Goal: Transaction & Acquisition: Purchase product/service

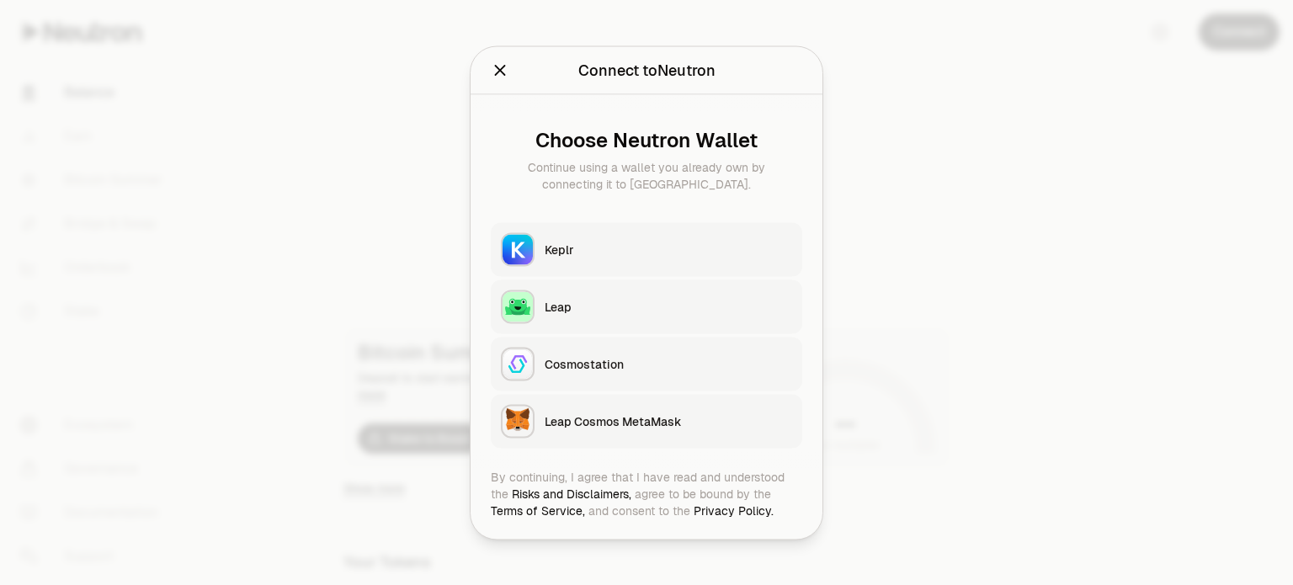
click at [658, 263] on button "Keplr" at bounding box center [647, 249] width 312 height 54
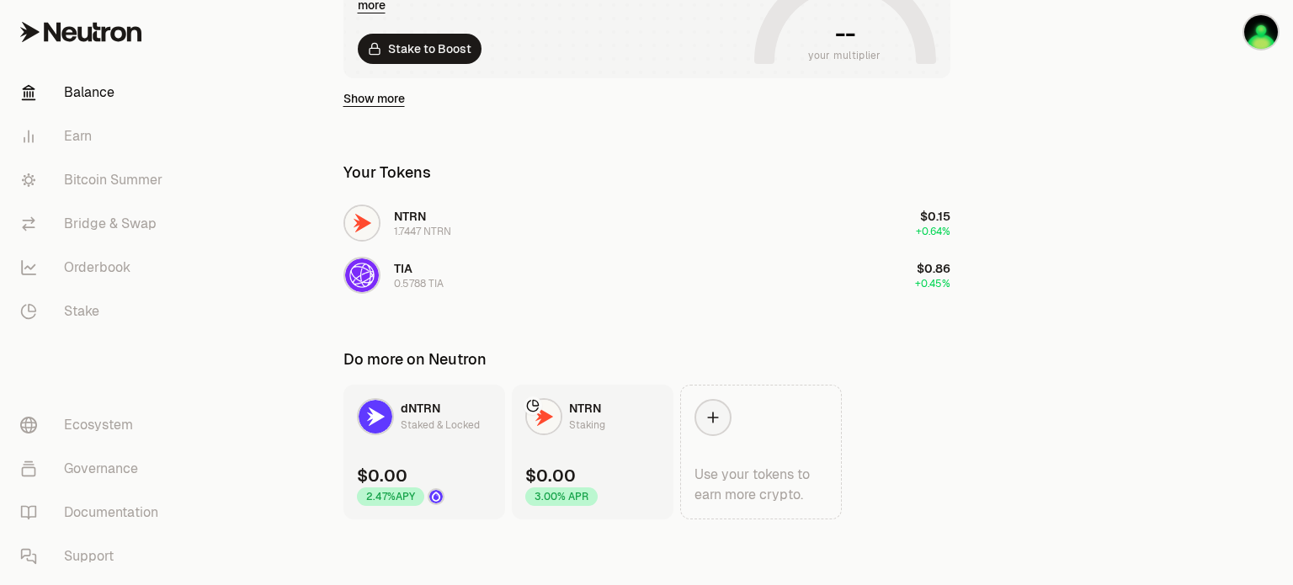
scroll to position [391, 0]
click at [125, 239] on link "Bridge & Swap" at bounding box center [94, 224] width 175 height 44
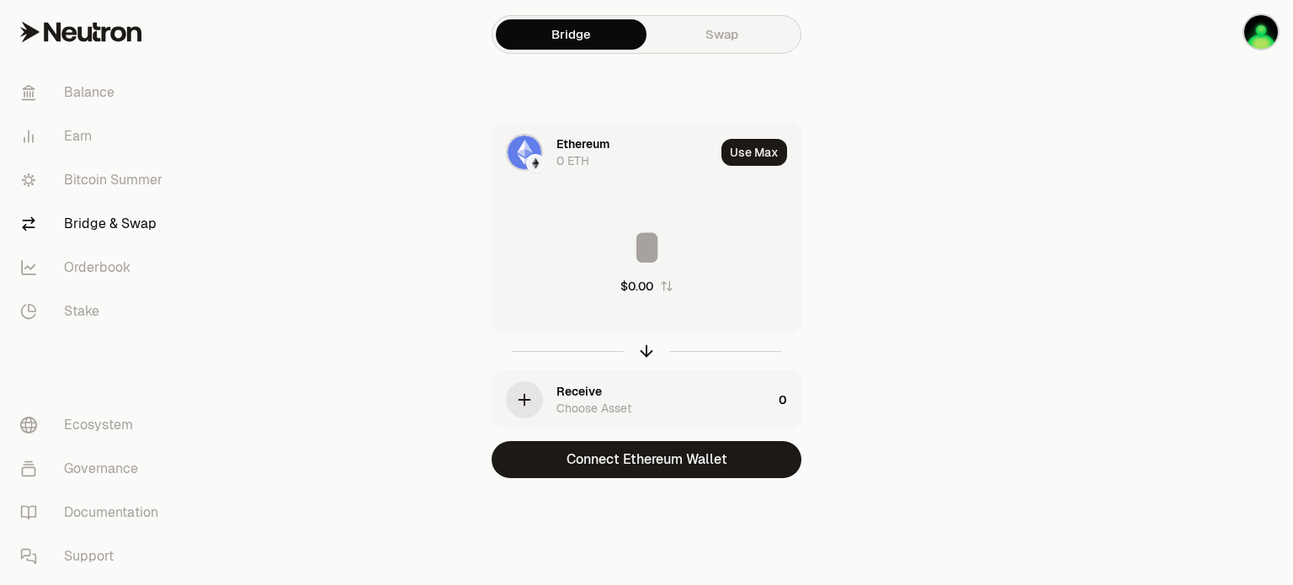
click at [578, 160] on div "0 ETH" at bounding box center [573, 160] width 33 height 17
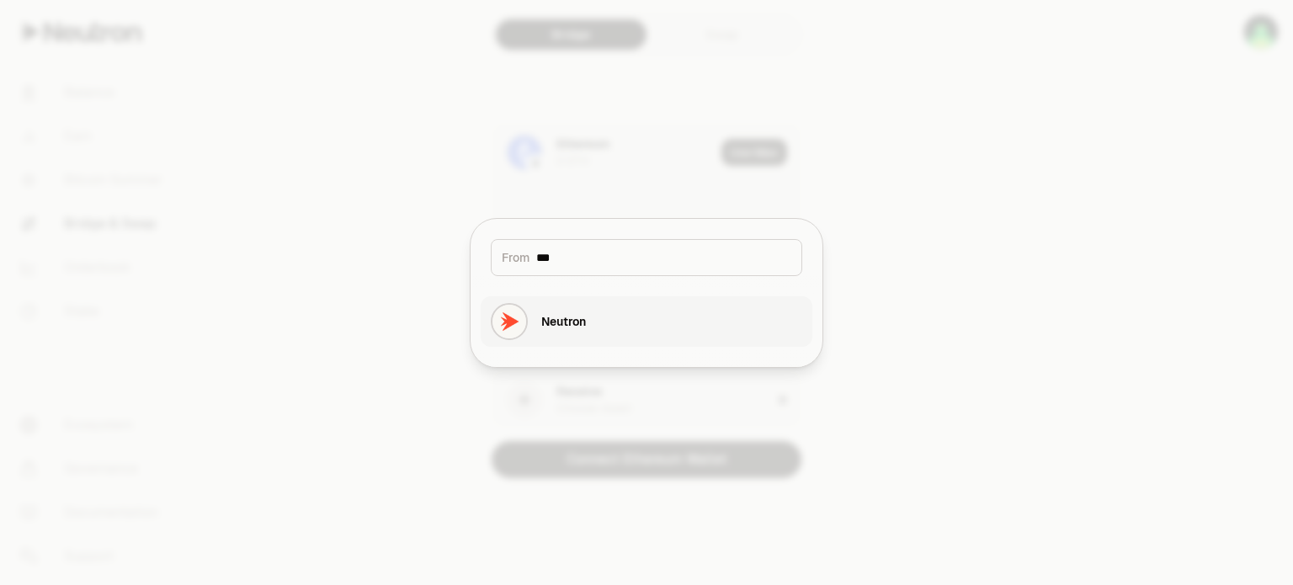
type input "***"
click at [586, 330] on div "Neutron" at bounding box center [538, 321] width 95 height 37
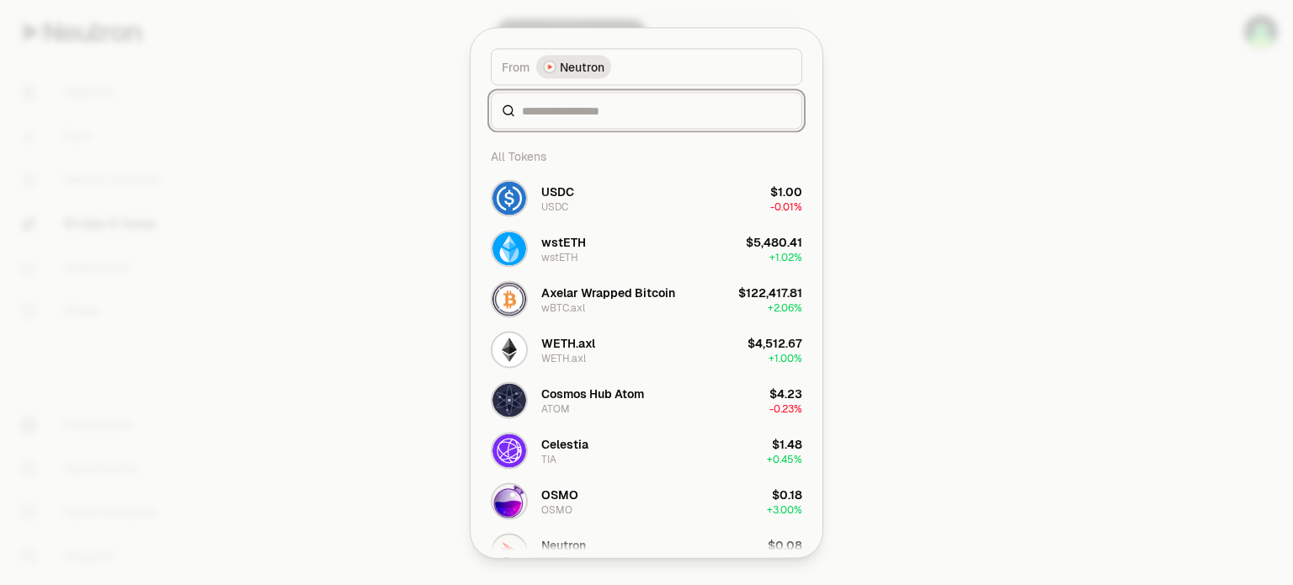
click at [582, 235] on div "From token Select From token. From Neutron All Tokens USDC USDC $1.00 -0.01% ws…" at bounding box center [647, 293] width 352 height 530
click at [619, 450] on button "Celestia TIA $1.48 + 0.45%" at bounding box center [647, 450] width 332 height 51
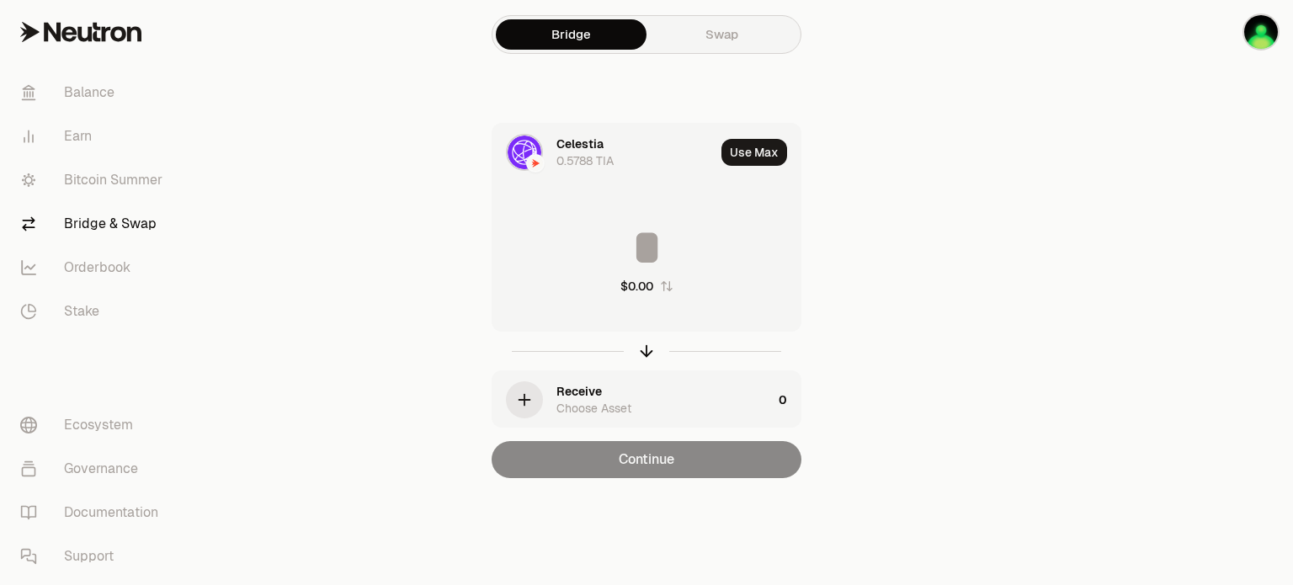
click at [615, 384] on div "Receive Choose Asset" at bounding box center [665, 400] width 216 height 34
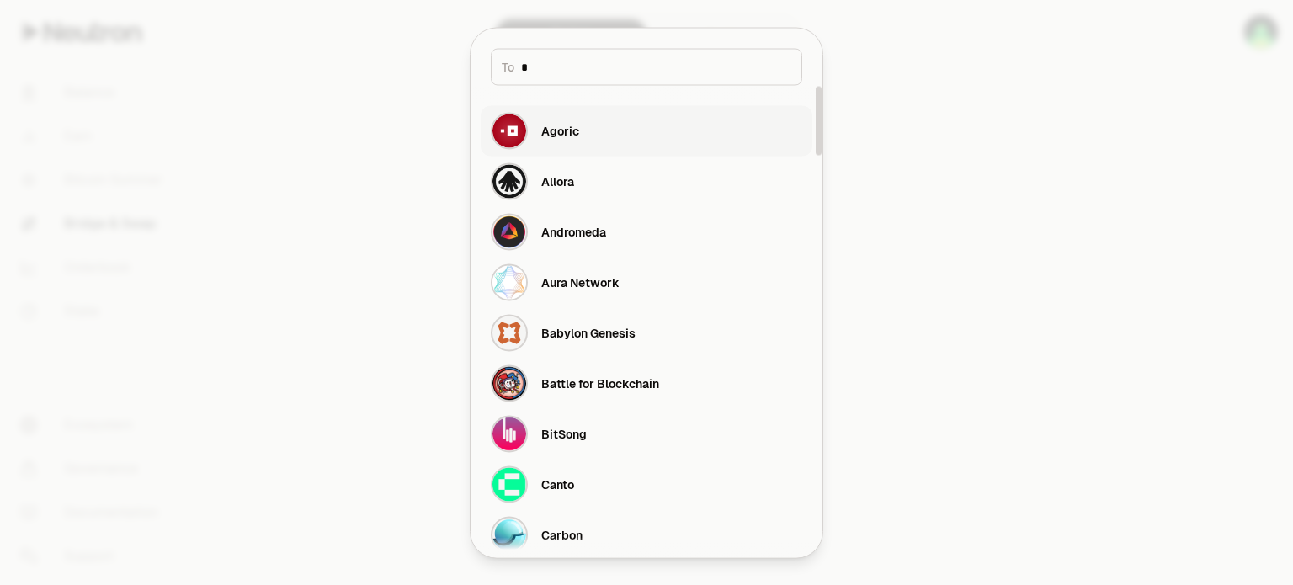
type input "**"
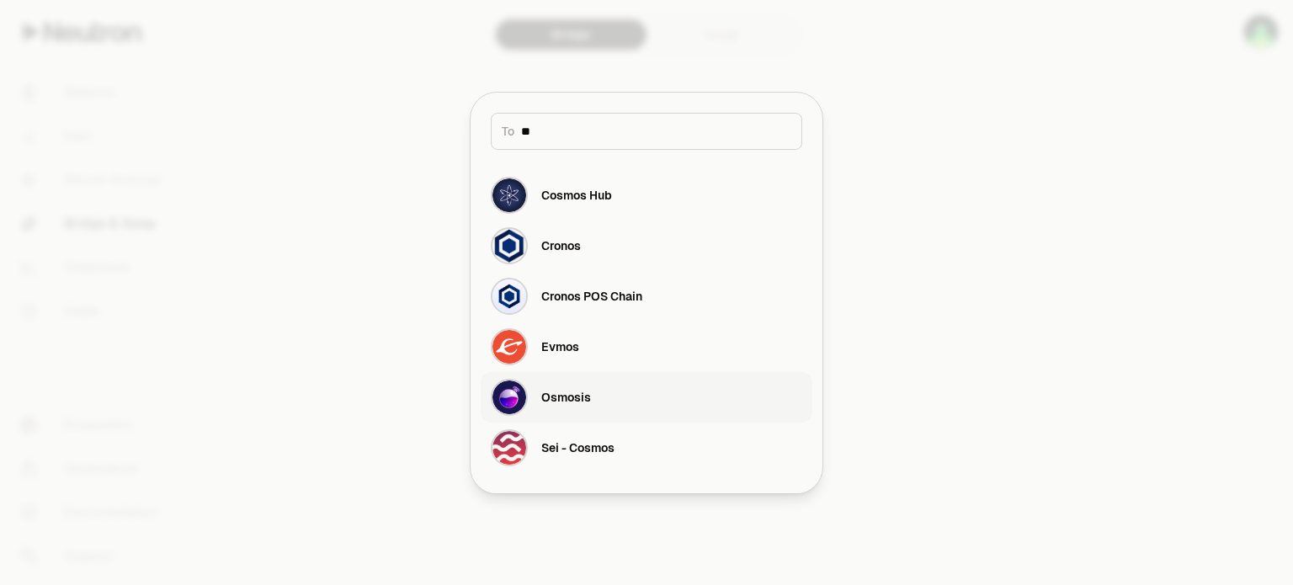
click at [579, 387] on div "Osmosis" at bounding box center [541, 397] width 100 height 37
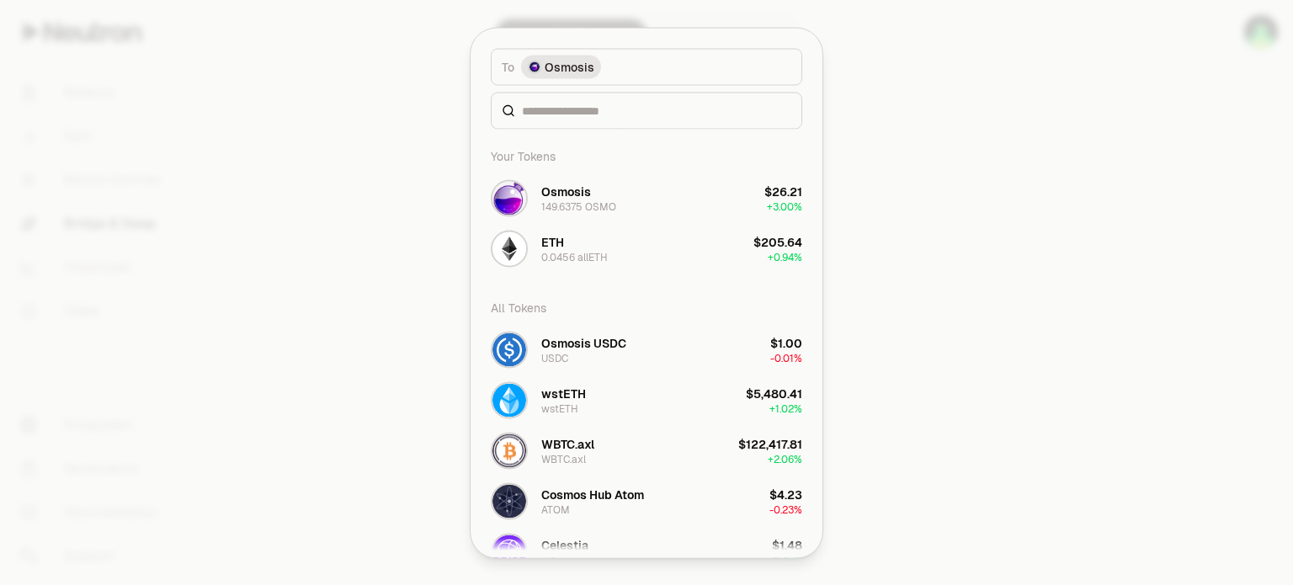
click at [568, 232] on button "ETH 0.0456 allETH $205.64 + 0.94%" at bounding box center [647, 248] width 332 height 51
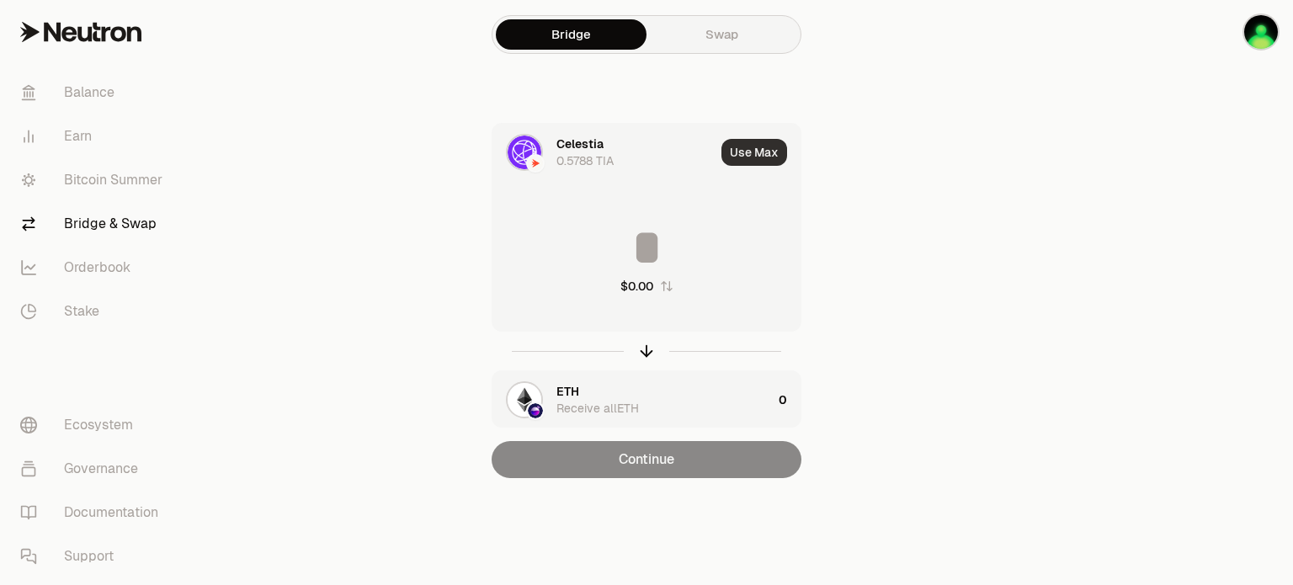
click at [744, 147] on button "Use Max" at bounding box center [755, 152] width 66 height 27
type input "********"
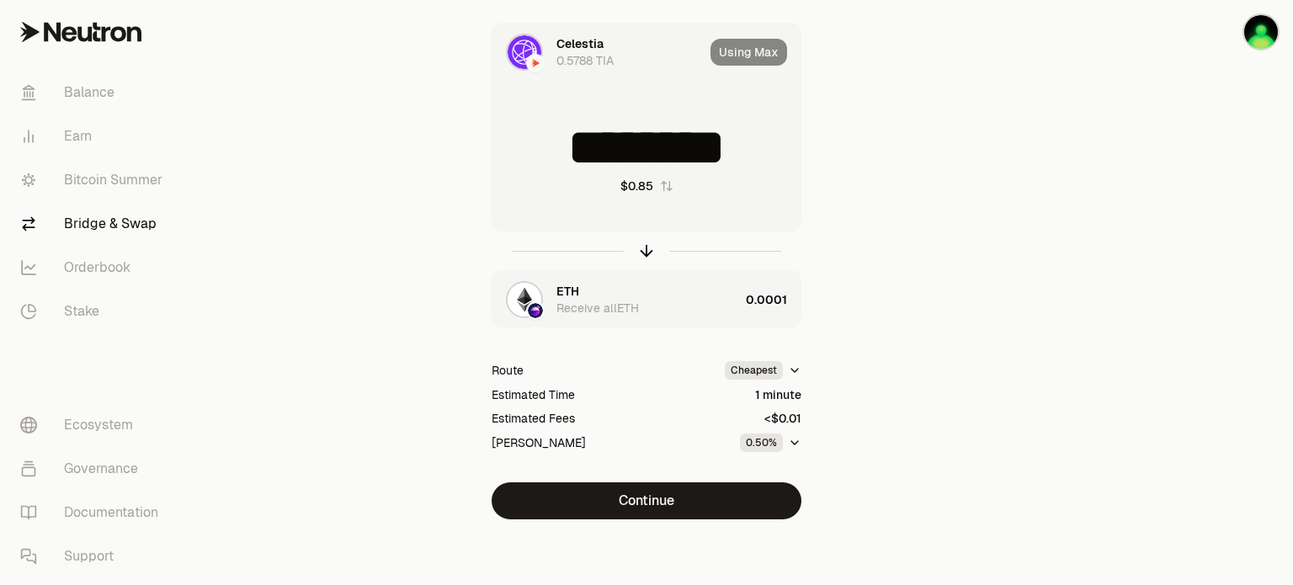
scroll to position [101, 0]
click at [686, 306] on div "ETH Receive allETH" at bounding box center [648, 299] width 183 height 34
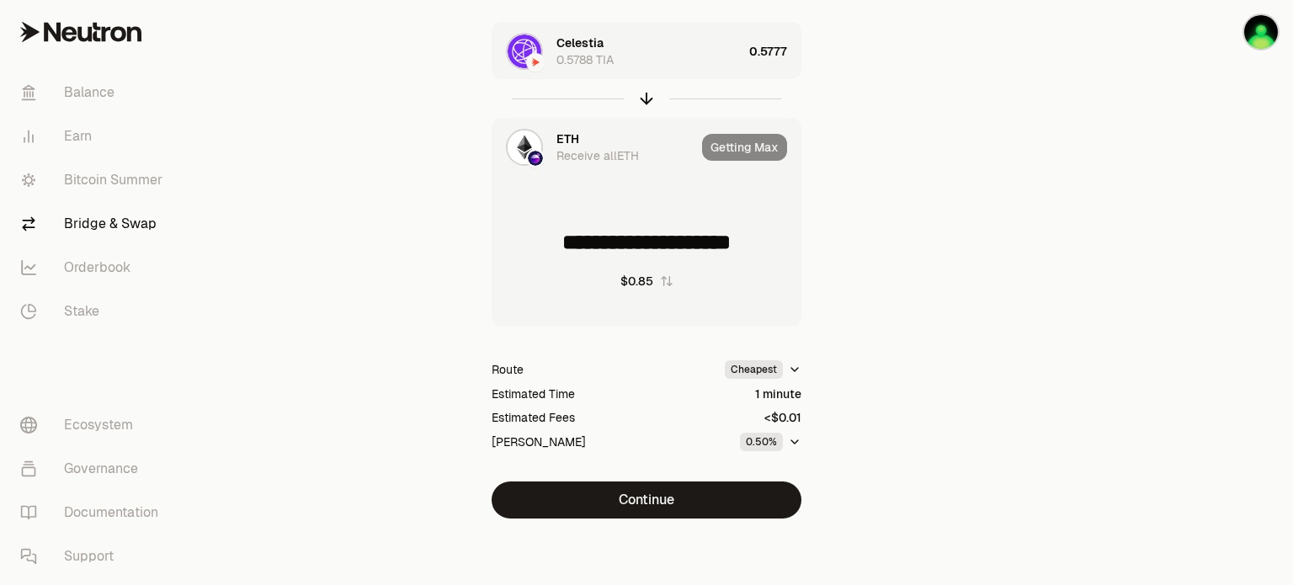
click at [613, 154] on div "Receive allETH" at bounding box center [598, 155] width 83 height 17
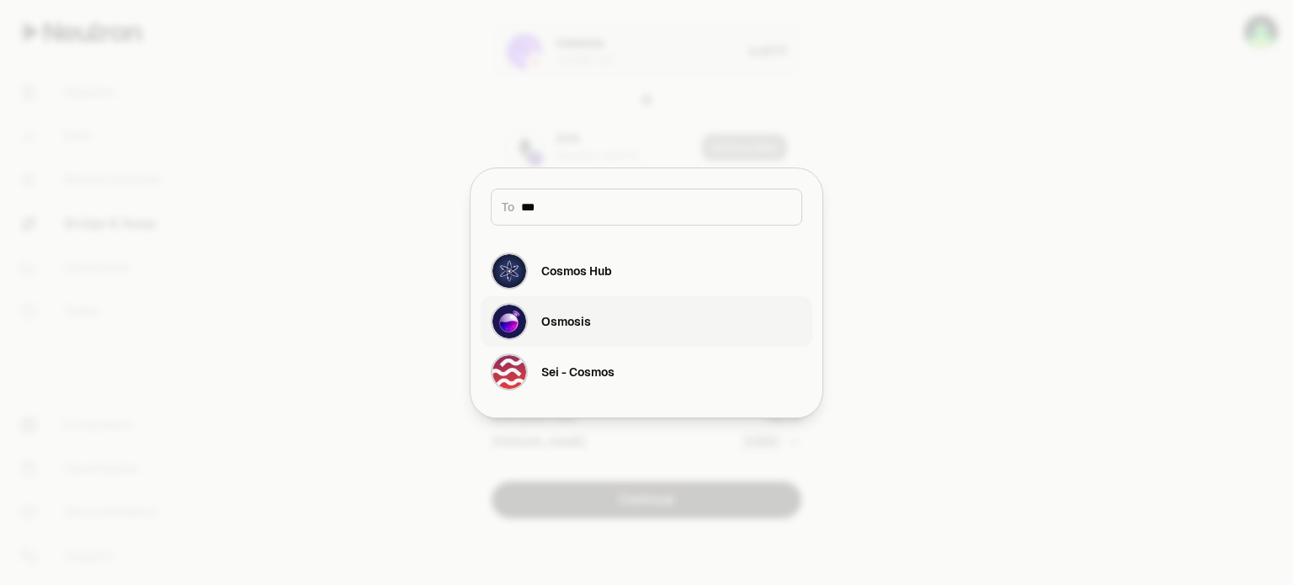
type input "***"
click at [573, 329] on div "Osmosis" at bounding box center [566, 321] width 50 height 17
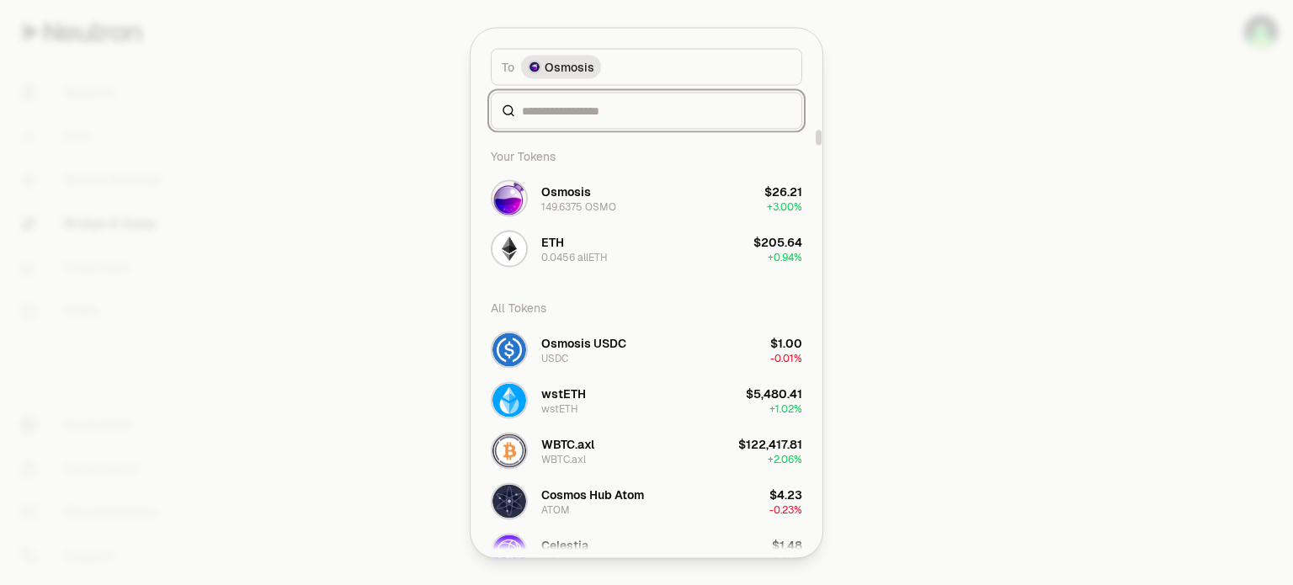
click at [550, 116] on input at bounding box center [656, 110] width 269 height 17
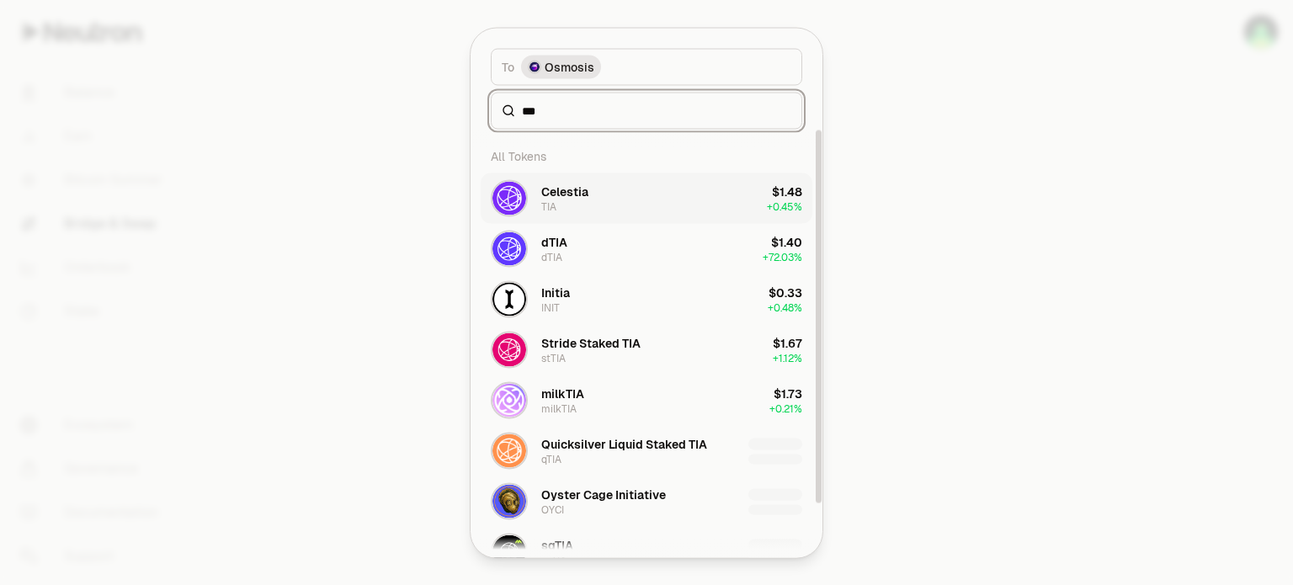
type input "***"
click at [583, 202] on div "[PERSON_NAME]" at bounding box center [564, 198] width 47 height 30
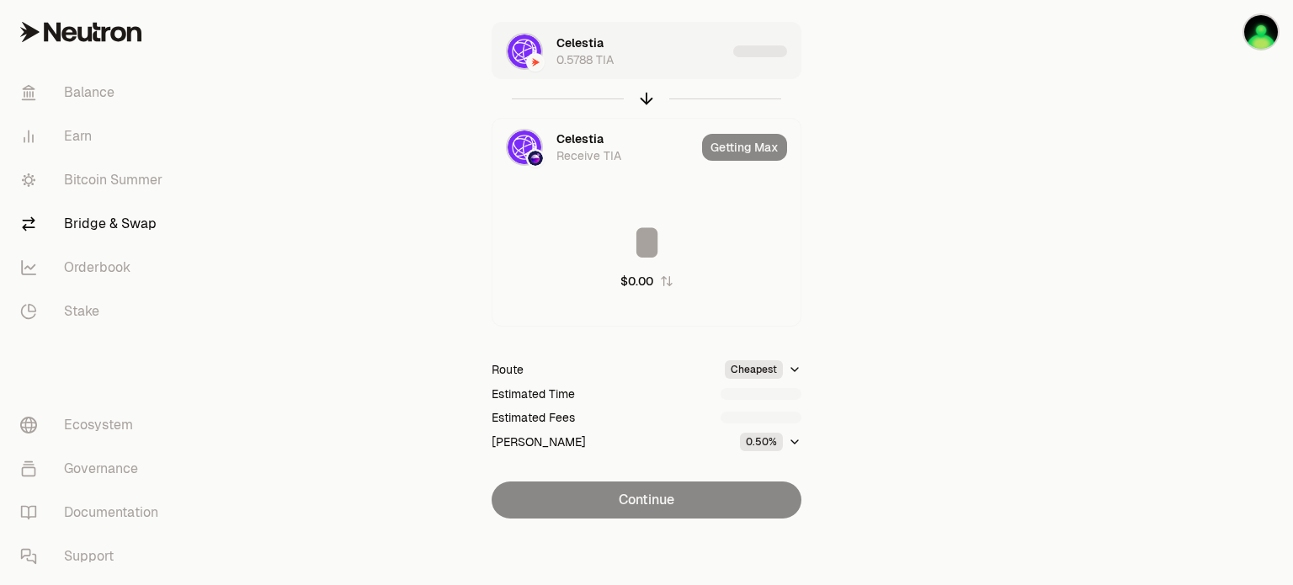
type input "********"
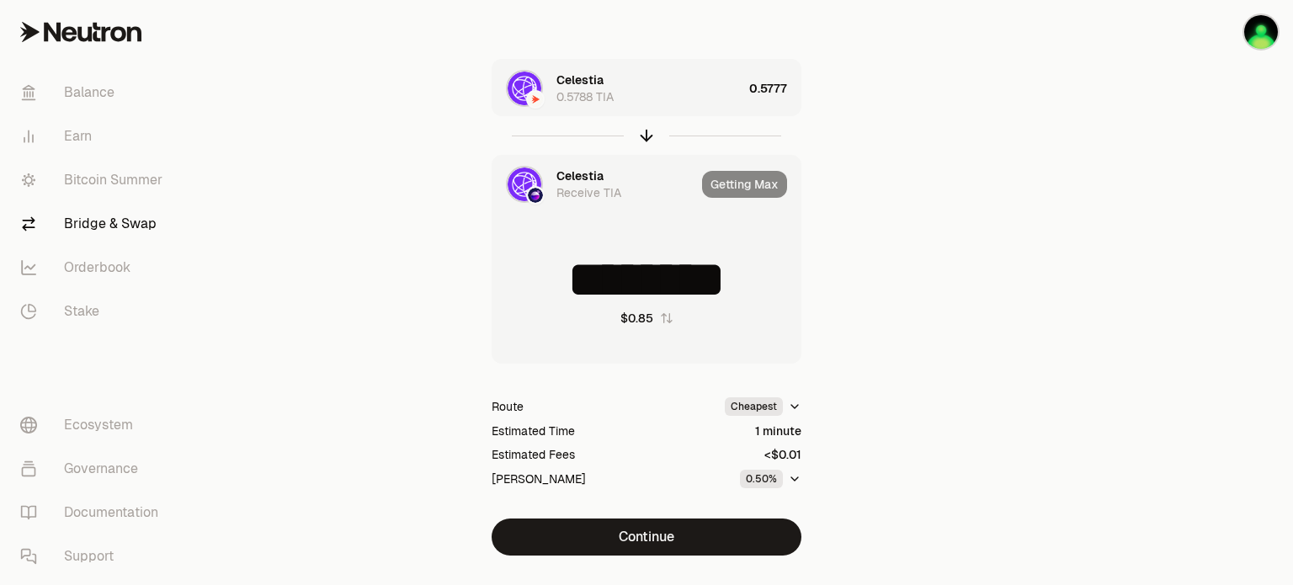
scroll to position [101, 0]
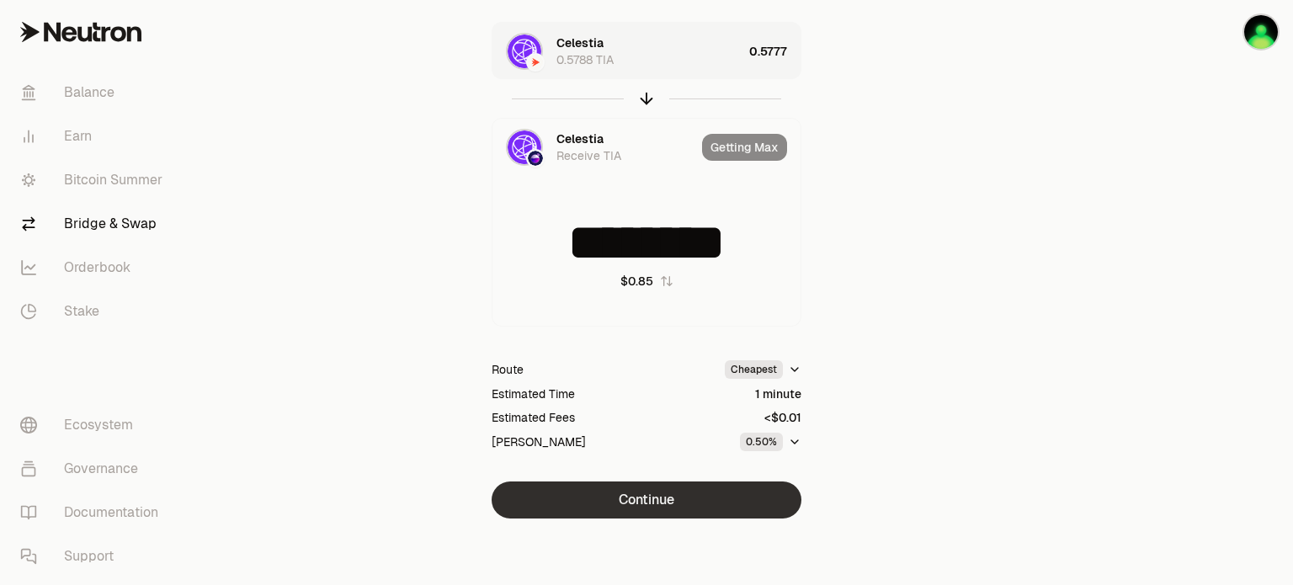
click at [657, 498] on button "Continue" at bounding box center [647, 500] width 310 height 37
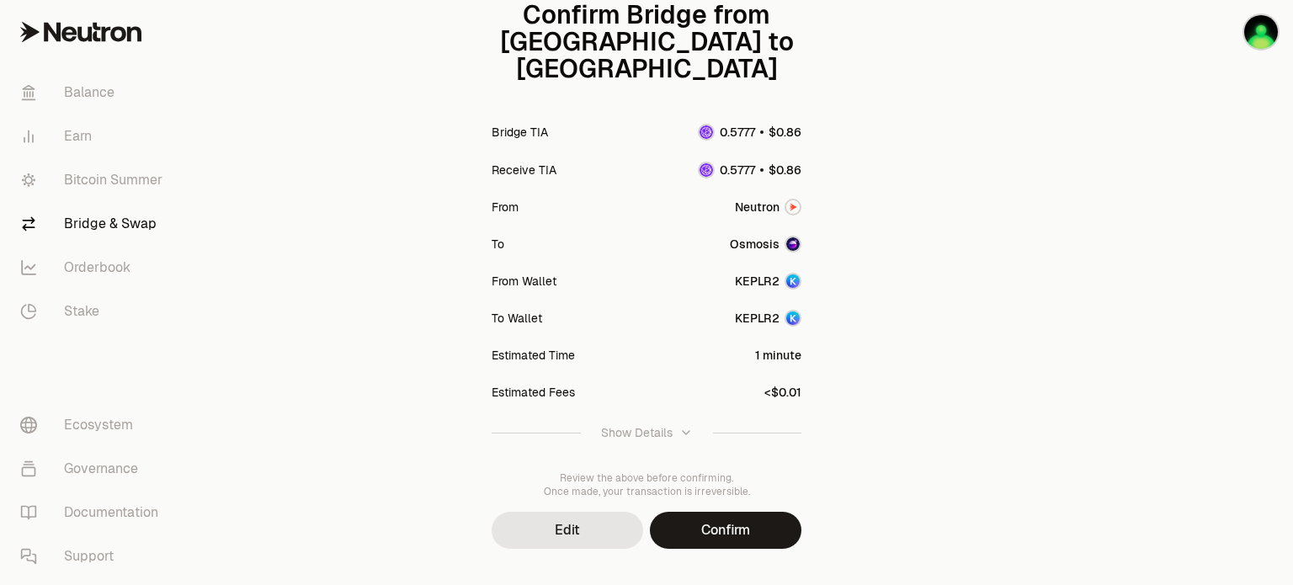
scroll to position [205, 0]
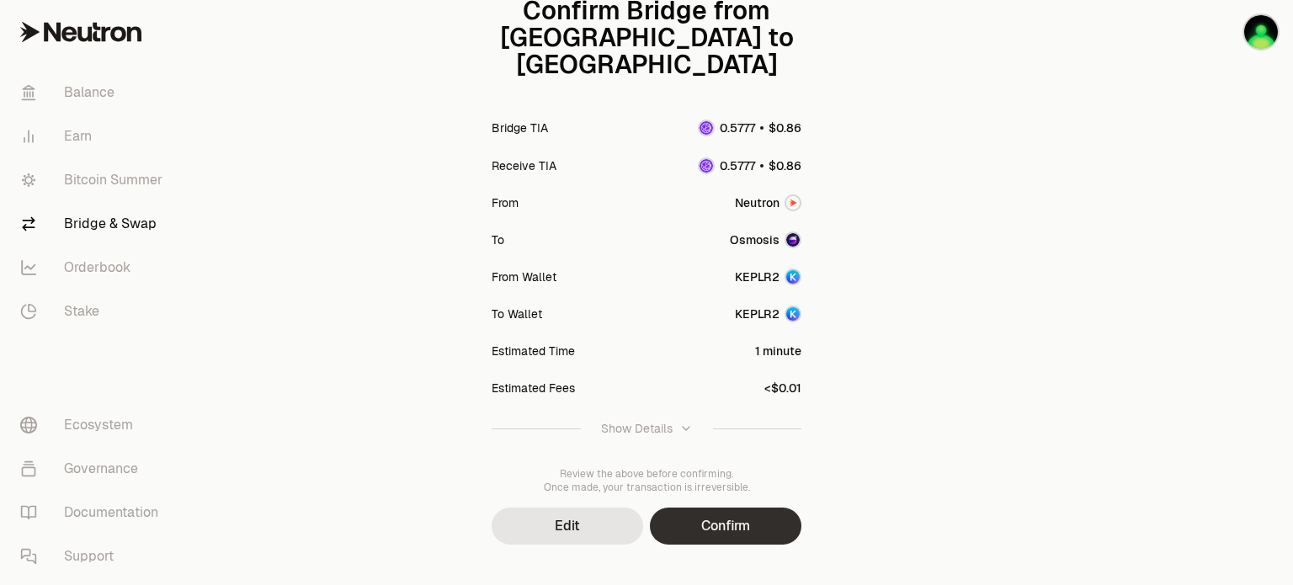
click at [722, 508] on button "Confirm" at bounding box center [726, 526] width 152 height 37
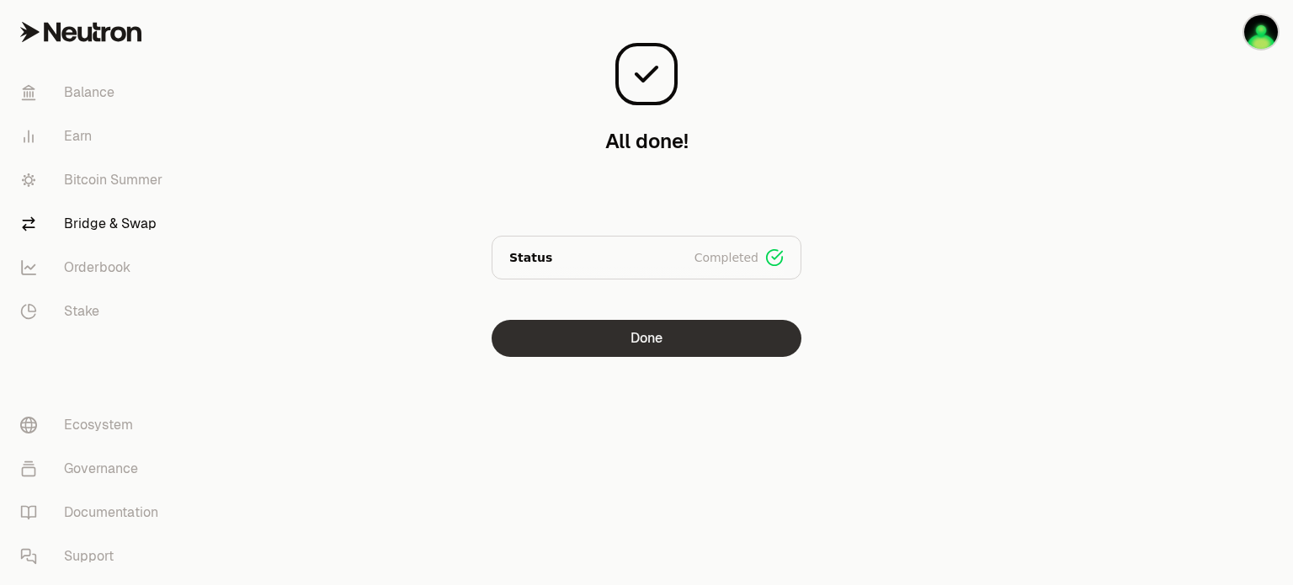
click at [616, 344] on button "Done" at bounding box center [647, 338] width 310 height 37
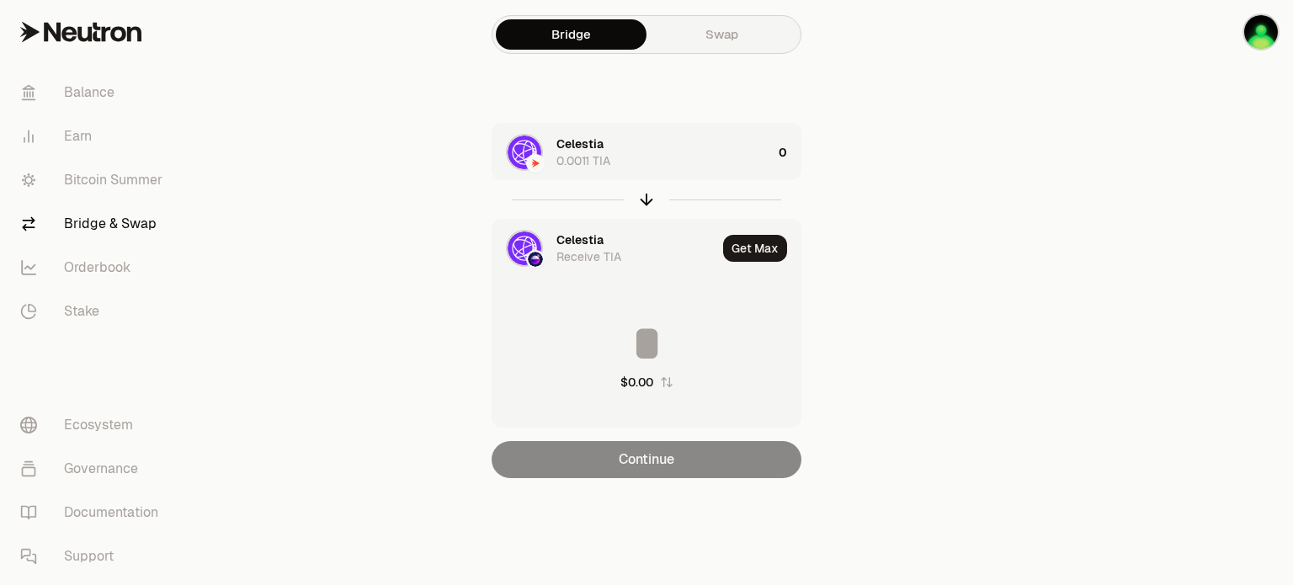
click at [606, 137] on div "Celestia 0.0011 TIA" at bounding box center [665, 153] width 216 height 34
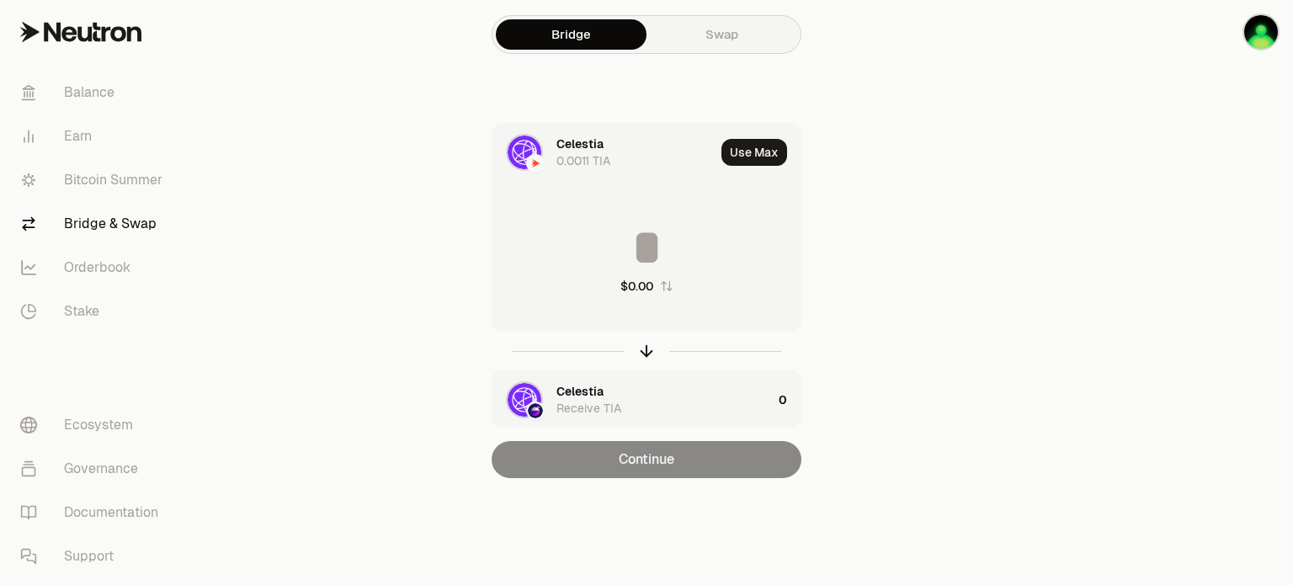
click at [514, 151] on img at bounding box center [525, 153] width 34 height 34
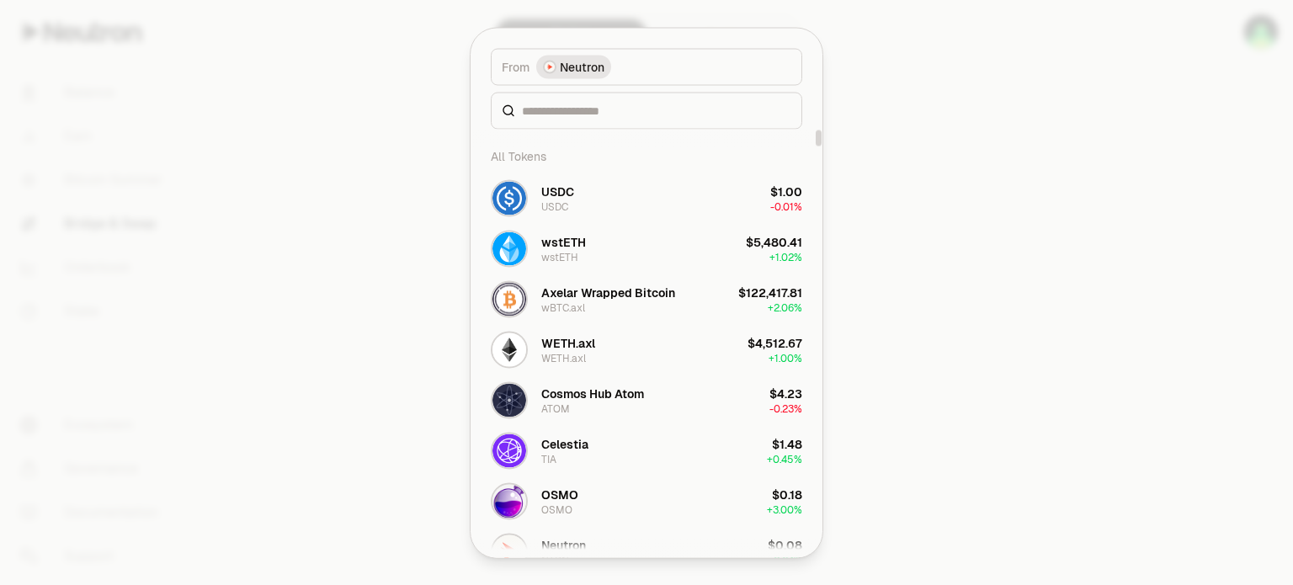
click at [566, 121] on div at bounding box center [647, 110] width 312 height 37
click at [571, 117] on input at bounding box center [656, 110] width 269 height 17
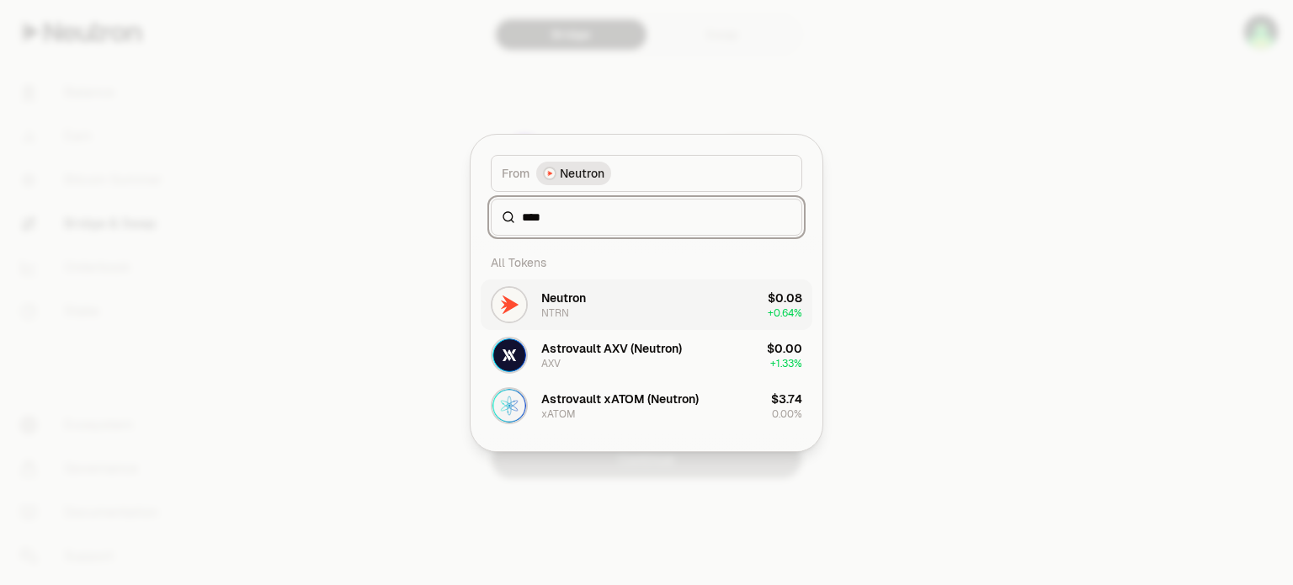
type input "****"
click at [615, 298] on button "Neutron NTRN $0.08 + 0.64%" at bounding box center [647, 305] width 332 height 51
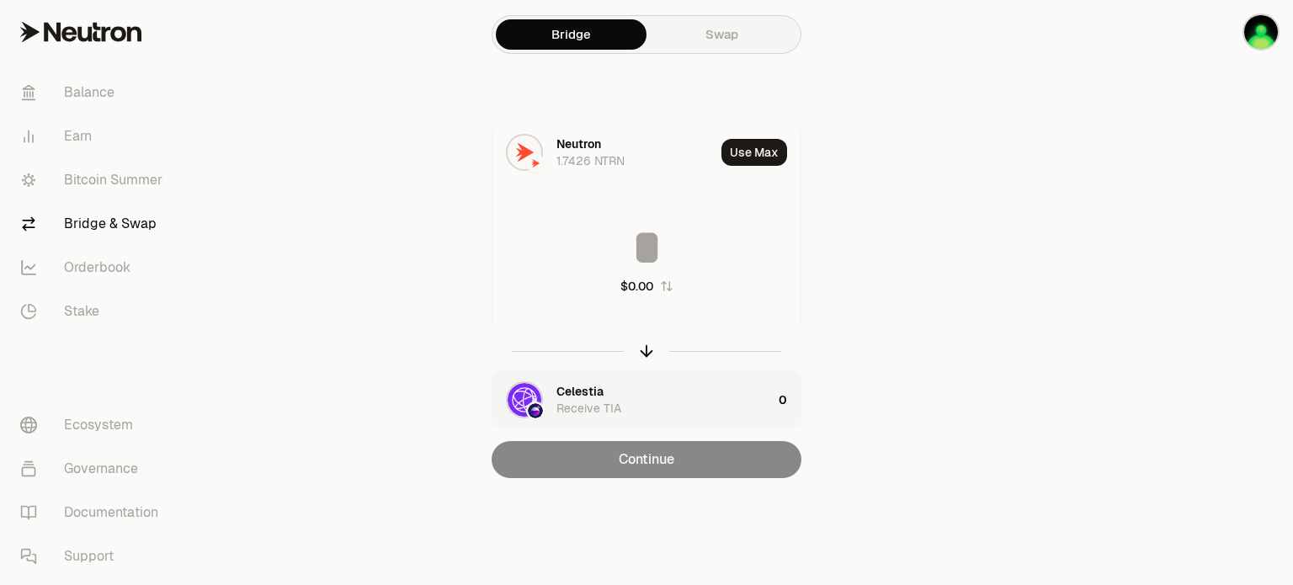
click at [612, 393] on div "Celestia Receive TIA" at bounding box center [665, 400] width 216 height 34
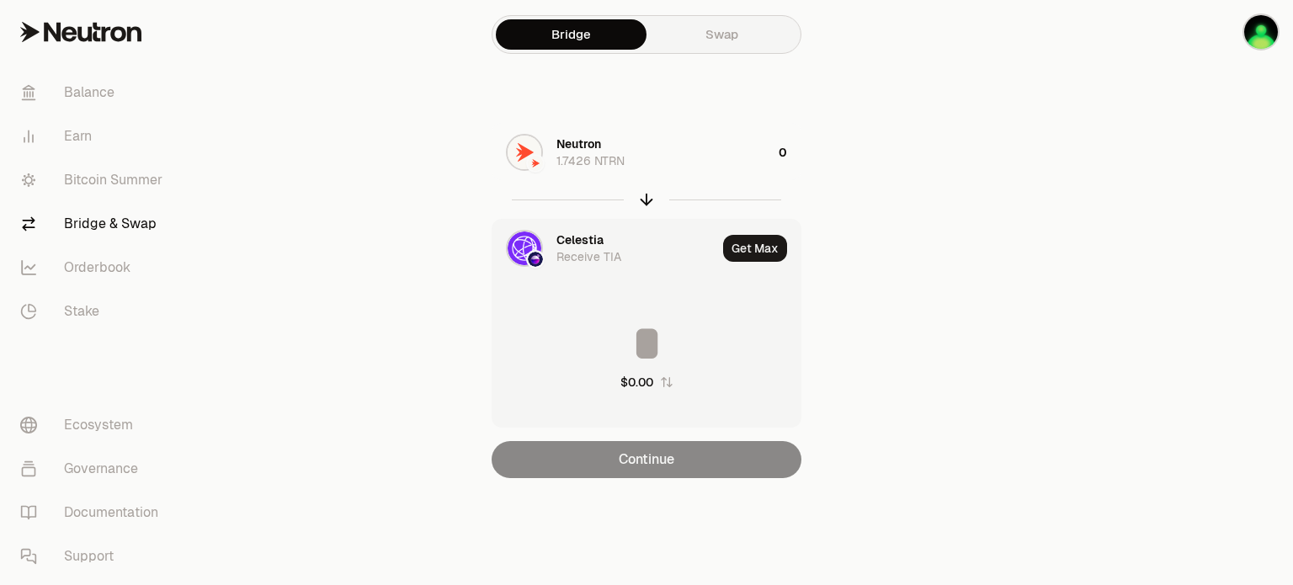
click at [606, 247] on div "Celestia Receive TIA" at bounding box center [637, 249] width 160 height 34
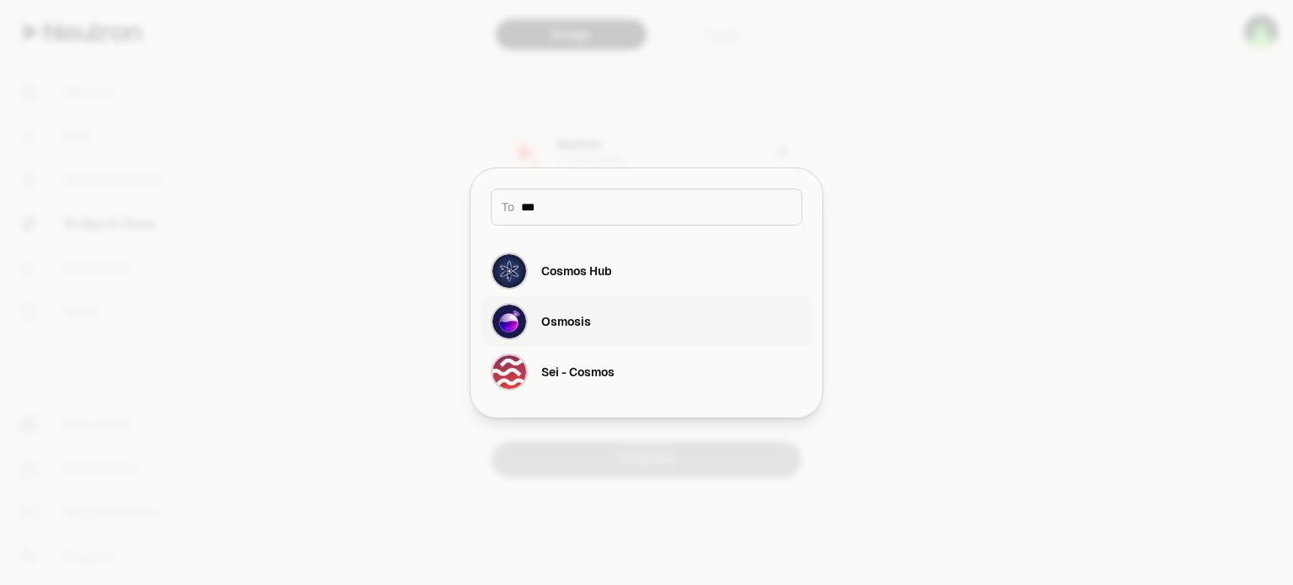
type input "***"
click at [573, 323] on div "Osmosis" at bounding box center [566, 321] width 50 height 17
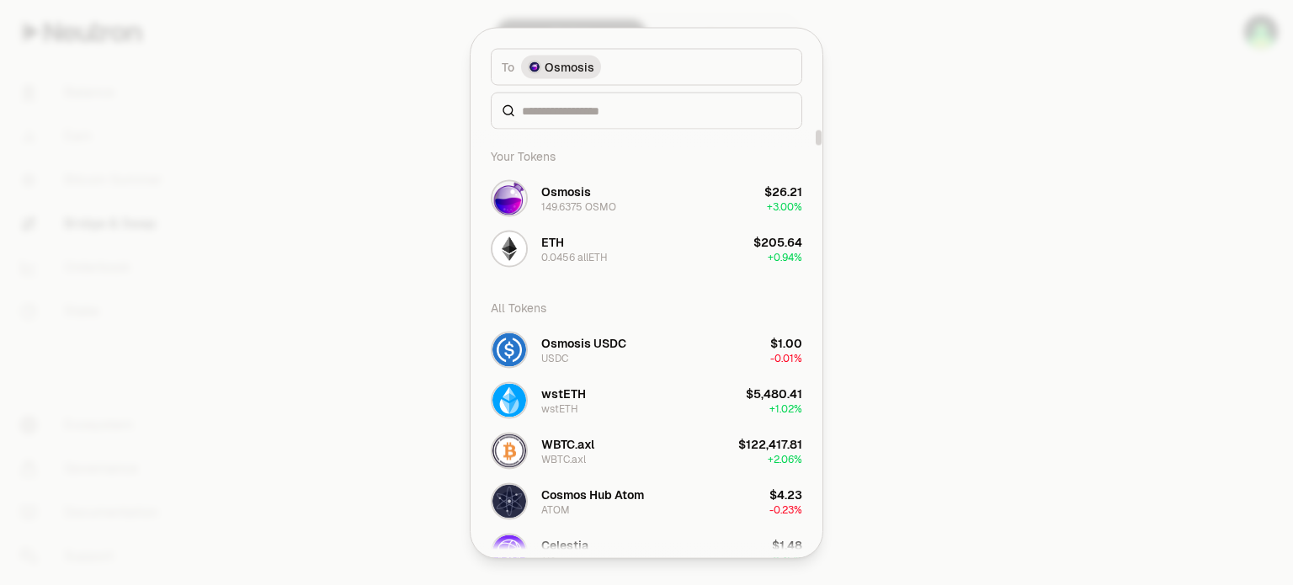
click at [552, 120] on div at bounding box center [647, 110] width 312 height 37
click at [552, 117] on div at bounding box center [647, 110] width 312 height 37
click at [568, 117] on input at bounding box center [656, 110] width 269 height 17
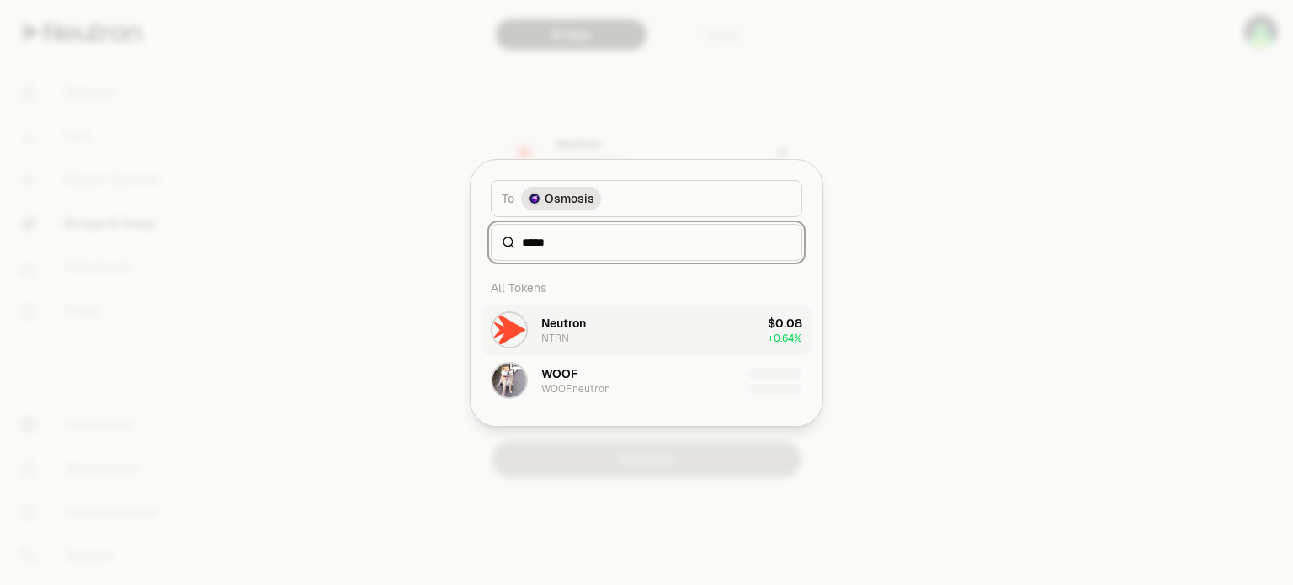
type input "*****"
click at [596, 313] on button "Neutron NTRN $0.08 + 0.64%" at bounding box center [647, 330] width 332 height 51
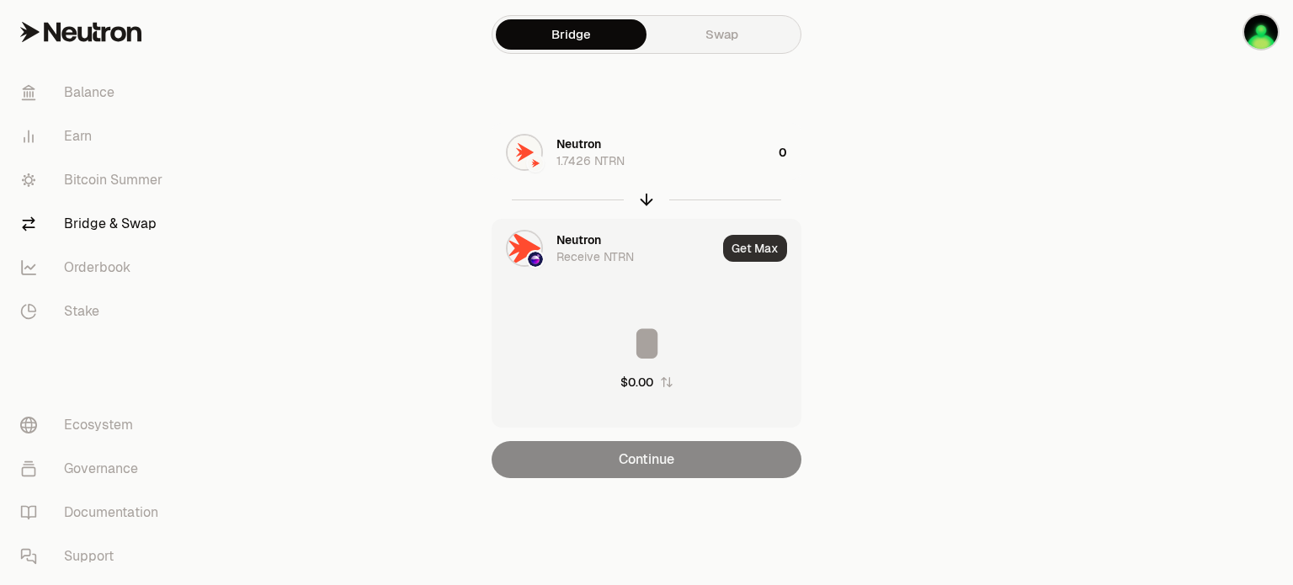
click at [743, 248] on button "Get Max" at bounding box center [755, 248] width 64 height 27
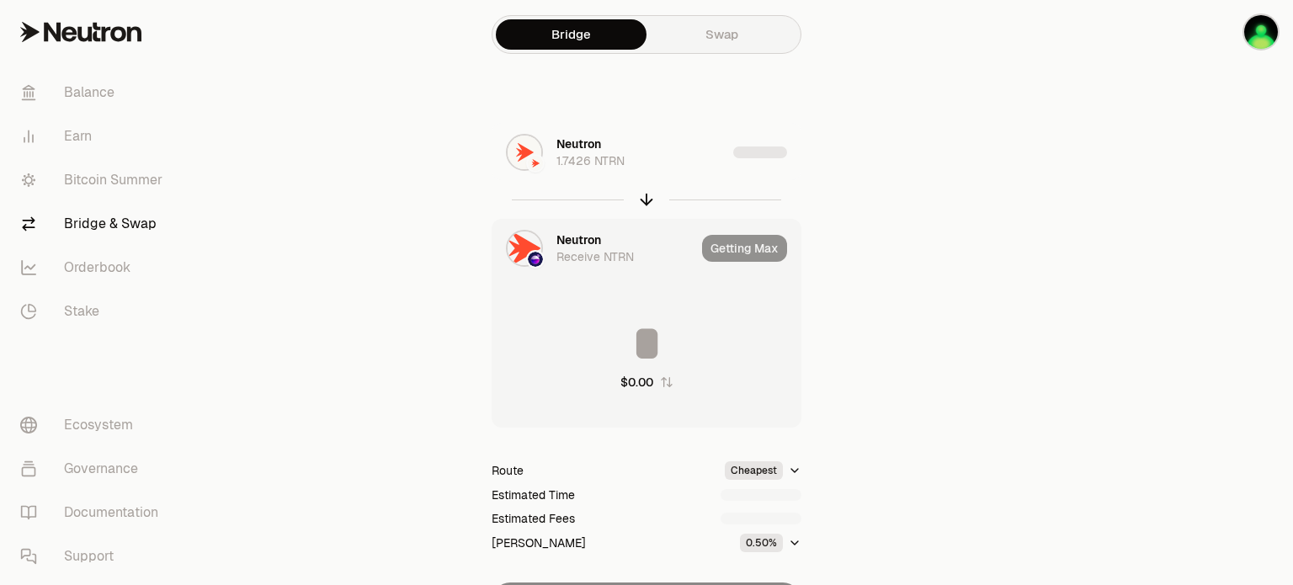
type input "********"
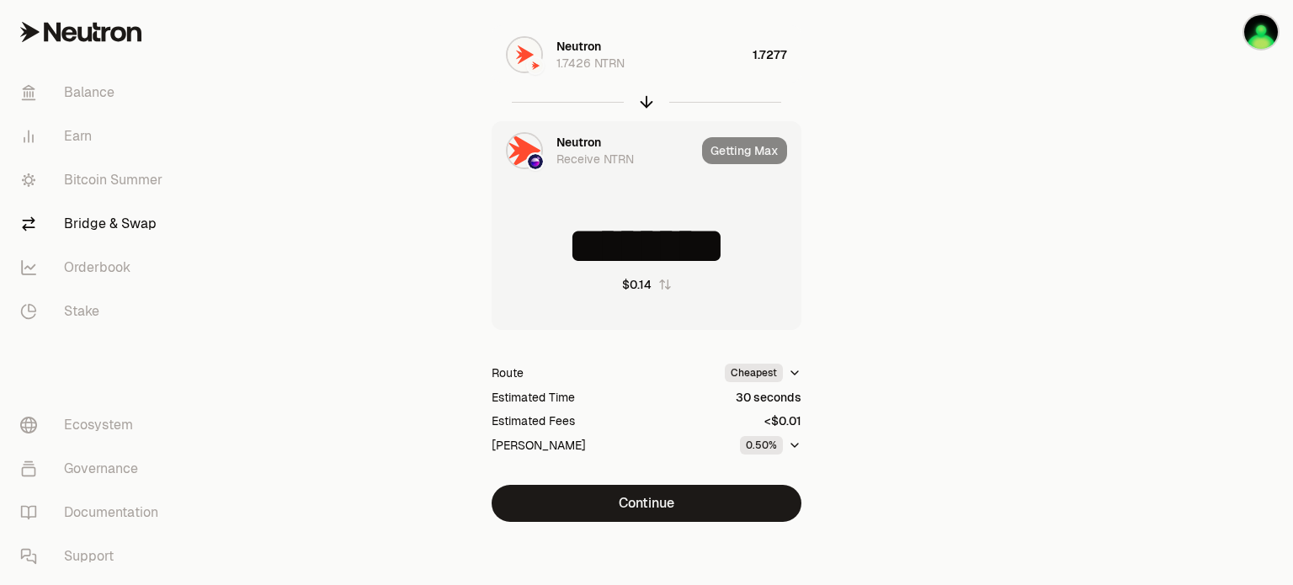
scroll to position [101, 0]
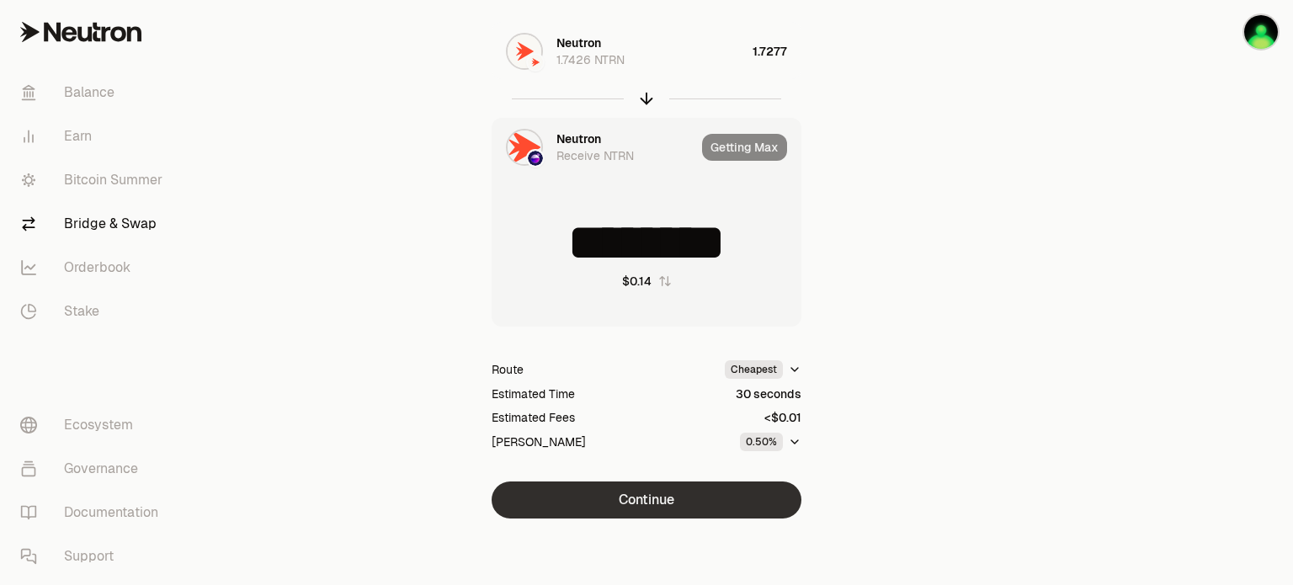
click at [656, 498] on button "Continue" at bounding box center [647, 500] width 310 height 37
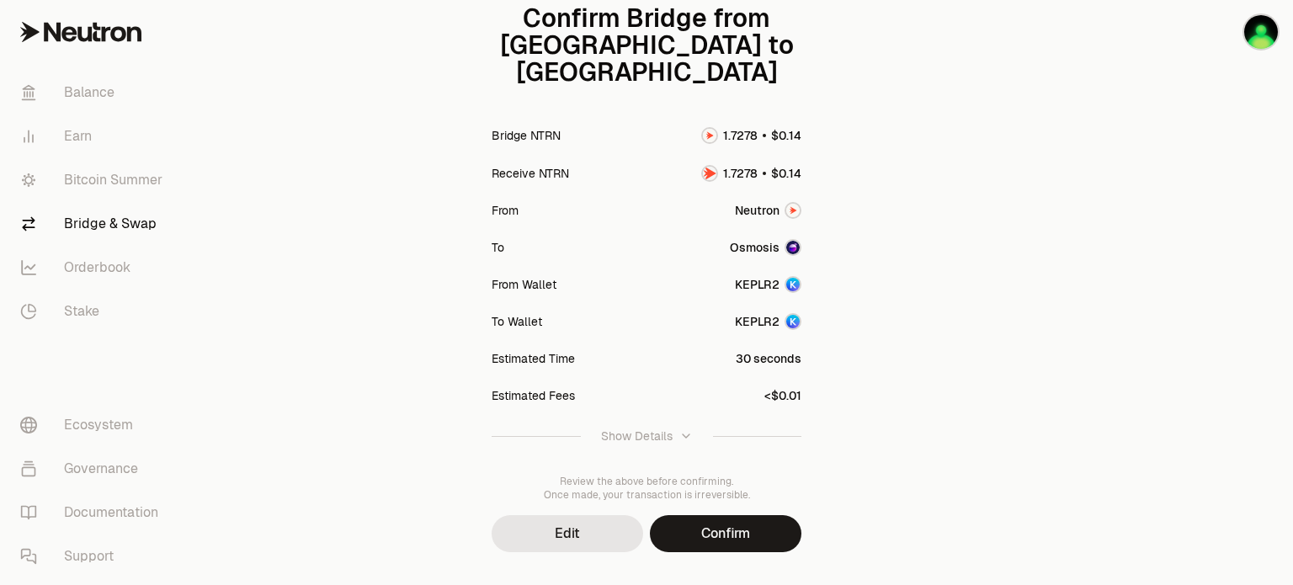
scroll to position [205, 0]
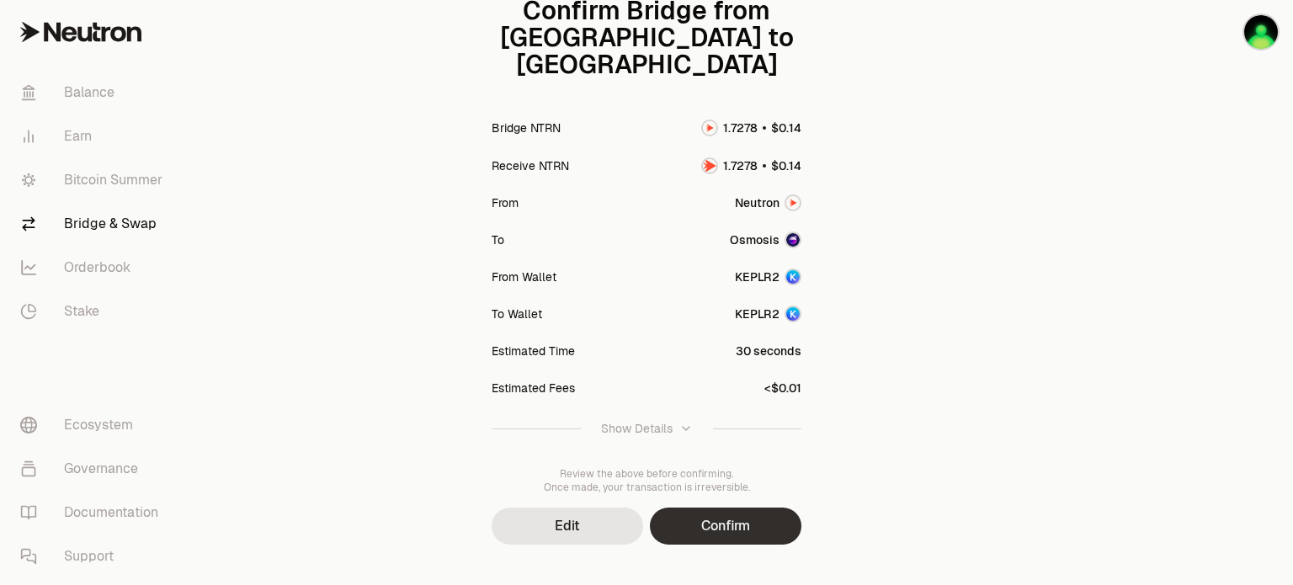
click at [701, 508] on button "Confirm" at bounding box center [726, 526] width 152 height 37
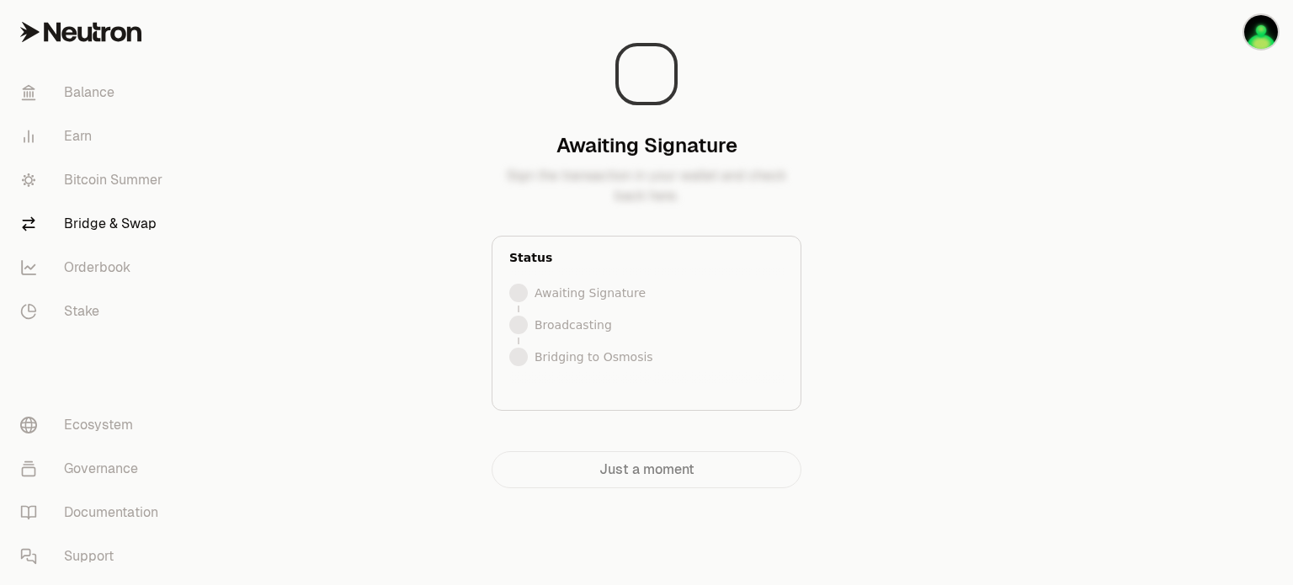
scroll to position [0, 0]
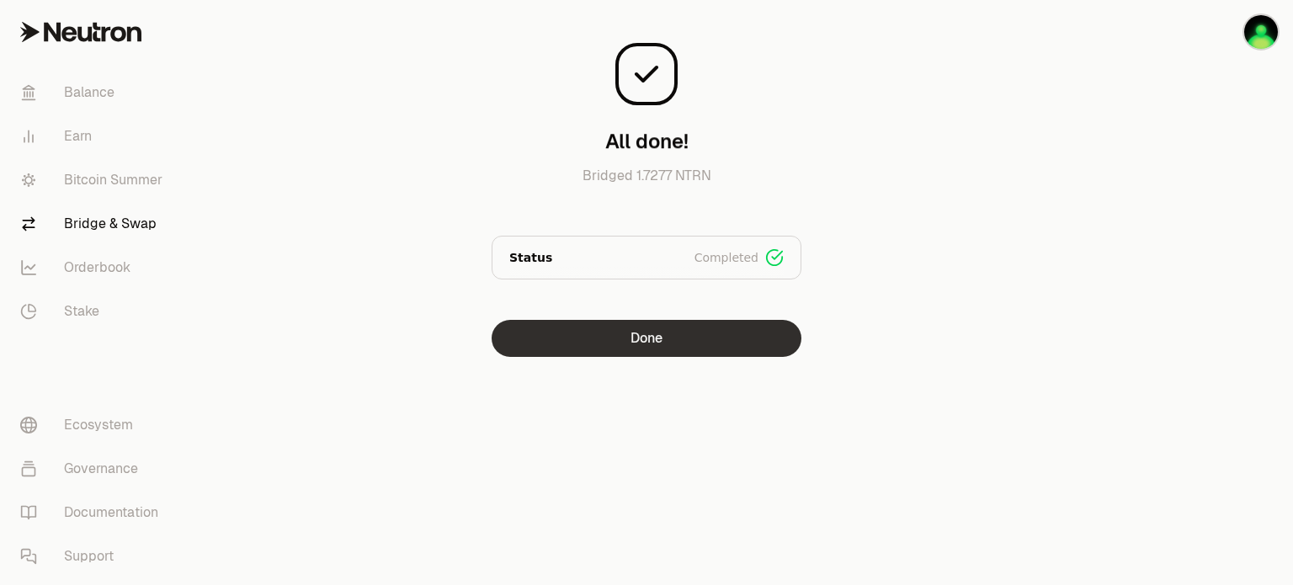
click at [690, 344] on button "Done" at bounding box center [647, 338] width 310 height 37
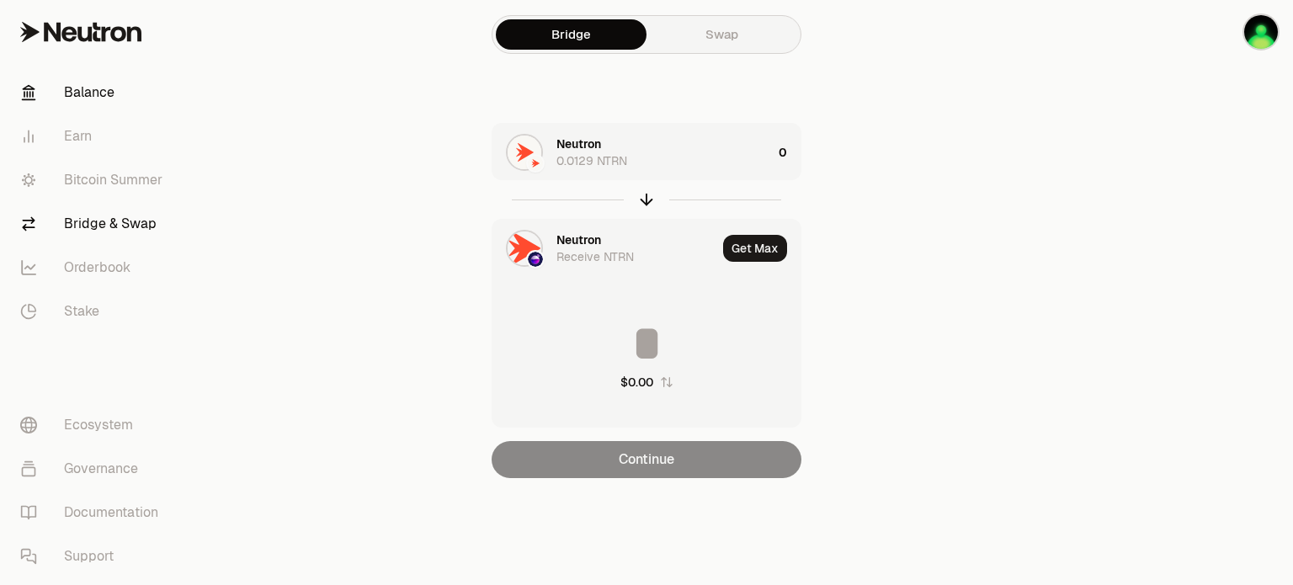
click at [109, 86] on link "Balance" at bounding box center [94, 93] width 175 height 44
